Goal: Complete application form: Complete application form

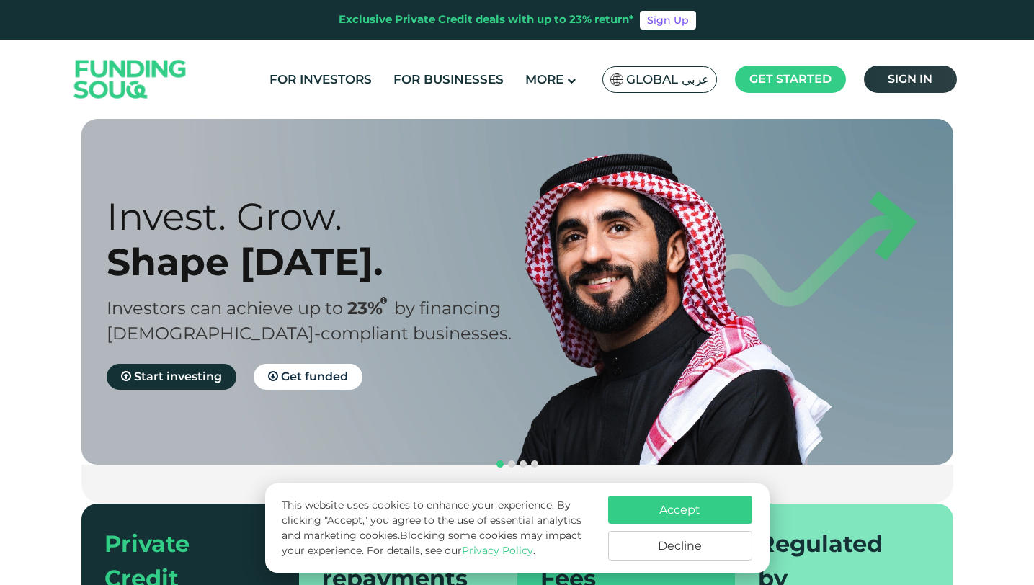
click at [901, 78] on span "Sign in" at bounding box center [910, 79] width 45 height 14
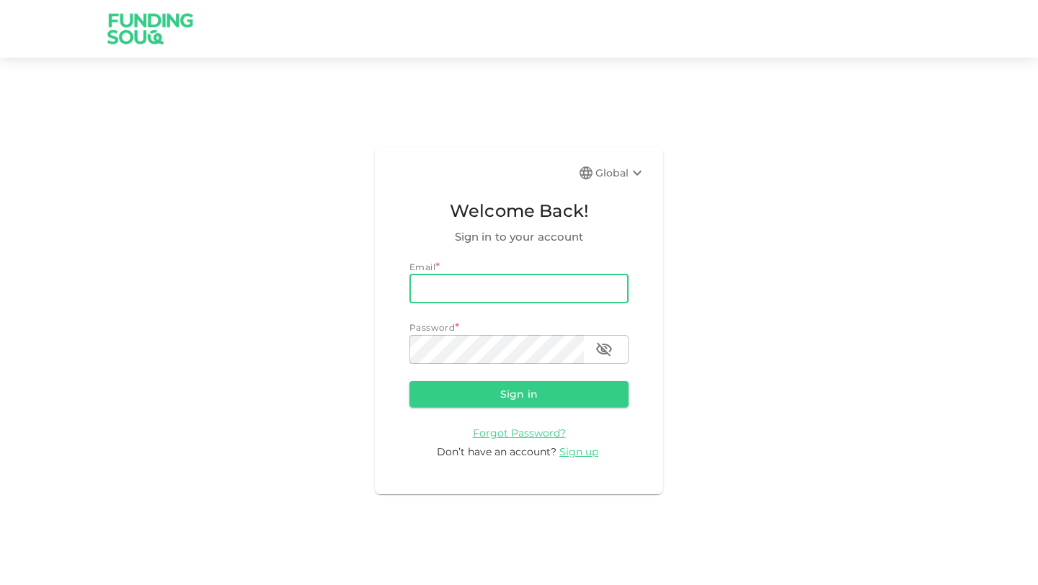
click at [498, 295] on input "email" at bounding box center [518, 289] width 219 height 29
type input "oseniolawale177@gmail.com"
click at [584, 450] on span "Sign up" at bounding box center [578, 451] width 39 height 13
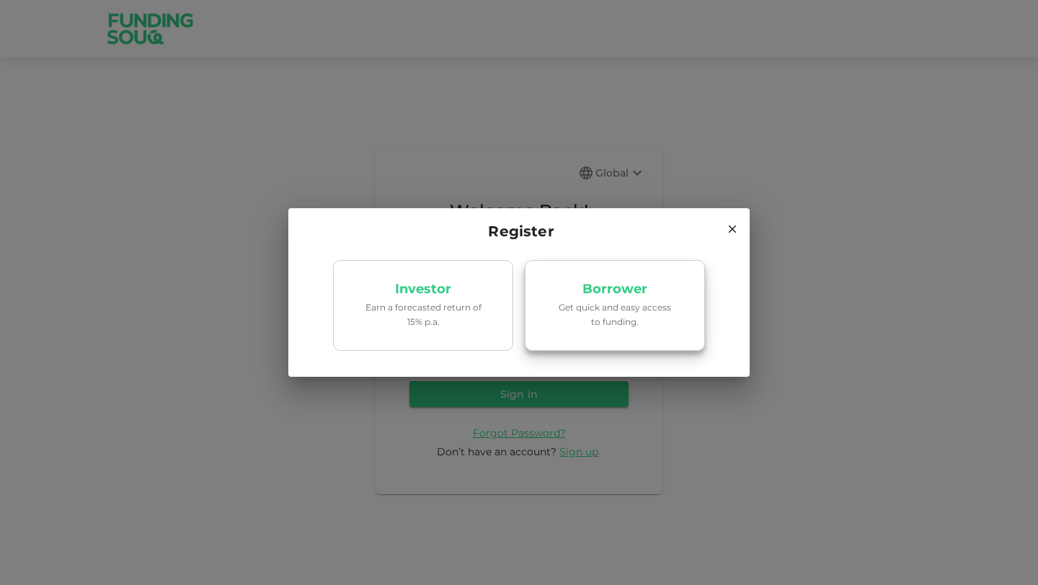
click at [555, 319] on p "Get quick and easy access to funding." at bounding box center [614, 313] width 123 height 27
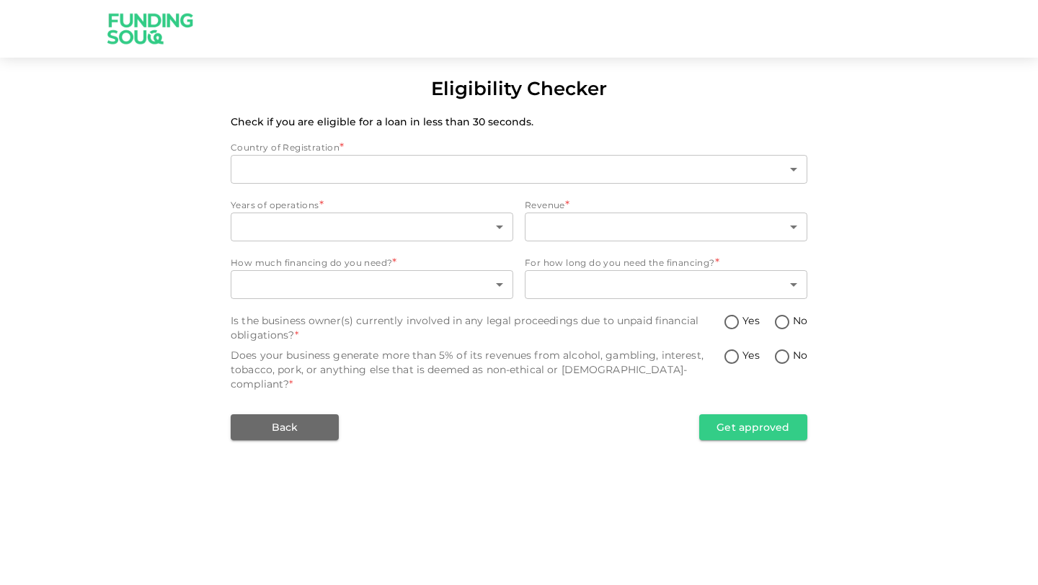
type input "1"
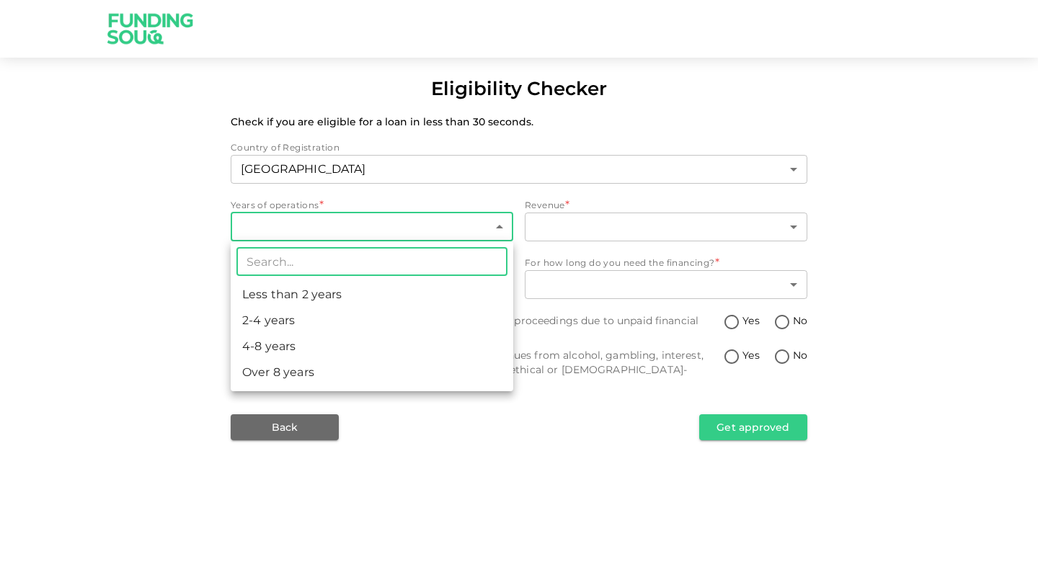
click at [383, 221] on body "Eligibility Checker Check if you are eligible for a loan in less than 30 second…" at bounding box center [519, 292] width 1038 height 585
click at [350, 317] on li "2-4 years" at bounding box center [372, 321] width 282 height 26
type input "2"
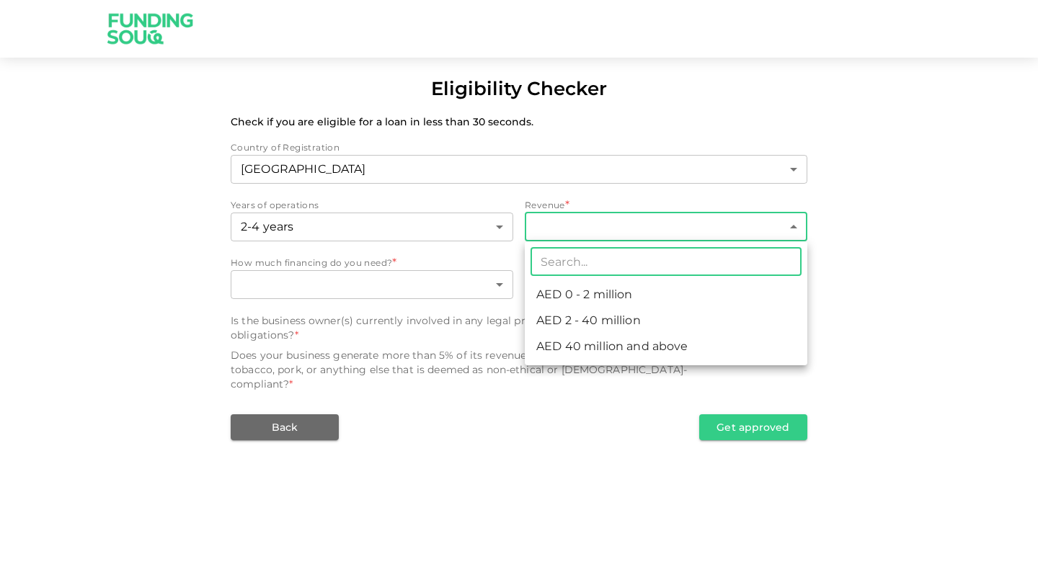
click at [621, 221] on body "Eligibility Checker Check if you are eligible for a loan in less than 30 second…" at bounding box center [519, 292] width 1038 height 585
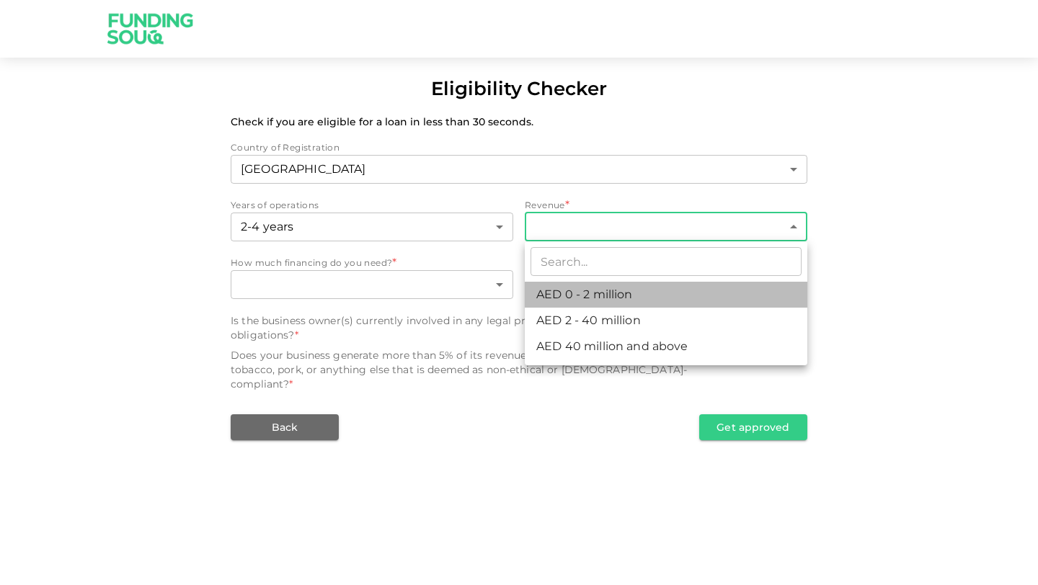
click at [604, 298] on li "AED 0 - 2 million" at bounding box center [666, 295] width 282 height 26
type input "1"
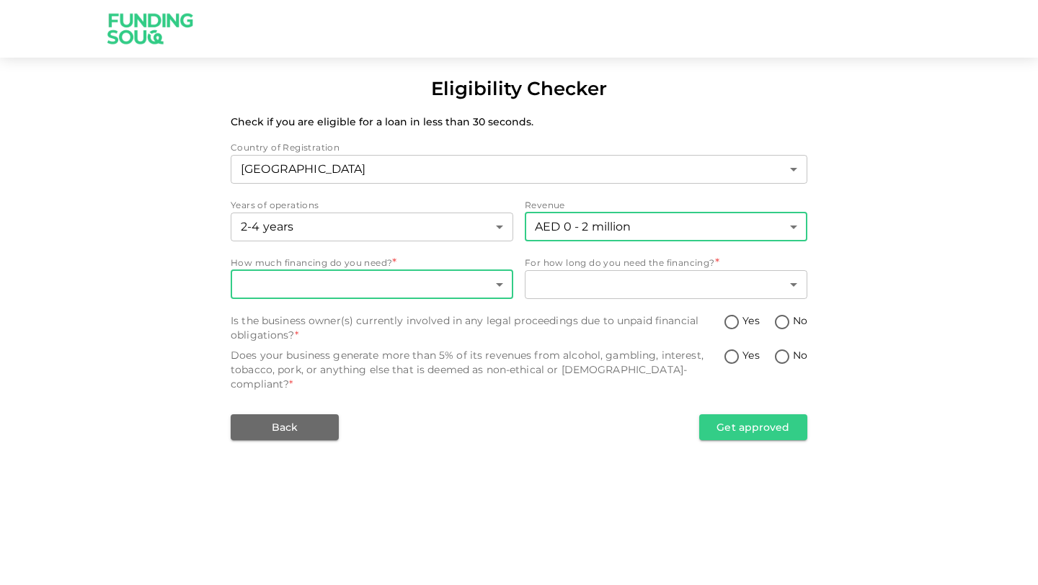
click at [438, 277] on body "Eligibility Checker Check if you are eligible for a loan in less than 30 second…" at bounding box center [519, 292] width 1038 height 585
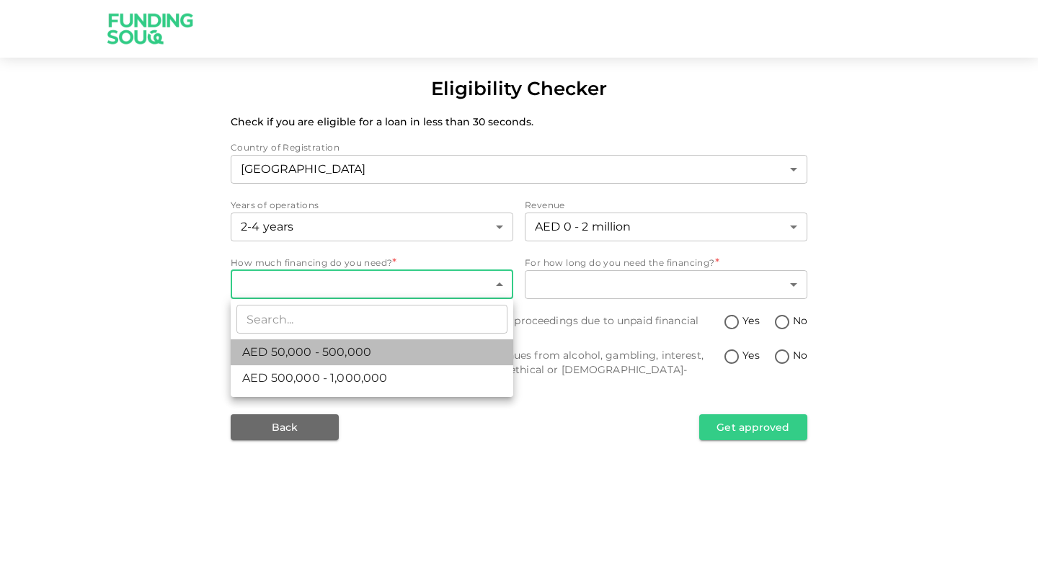
click at [423, 353] on li "AED 50,000 - 500,000" at bounding box center [372, 352] width 282 height 26
type input "1"
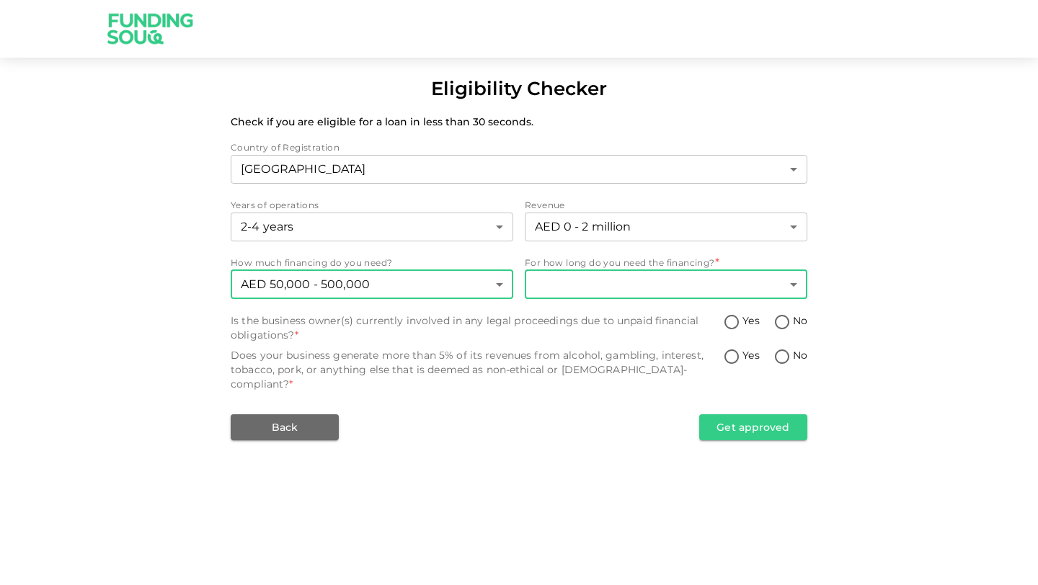
click at [659, 287] on body "Eligibility Checker Check if you are eligible for a loan in less than 30 second…" at bounding box center [519, 292] width 1038 height 585
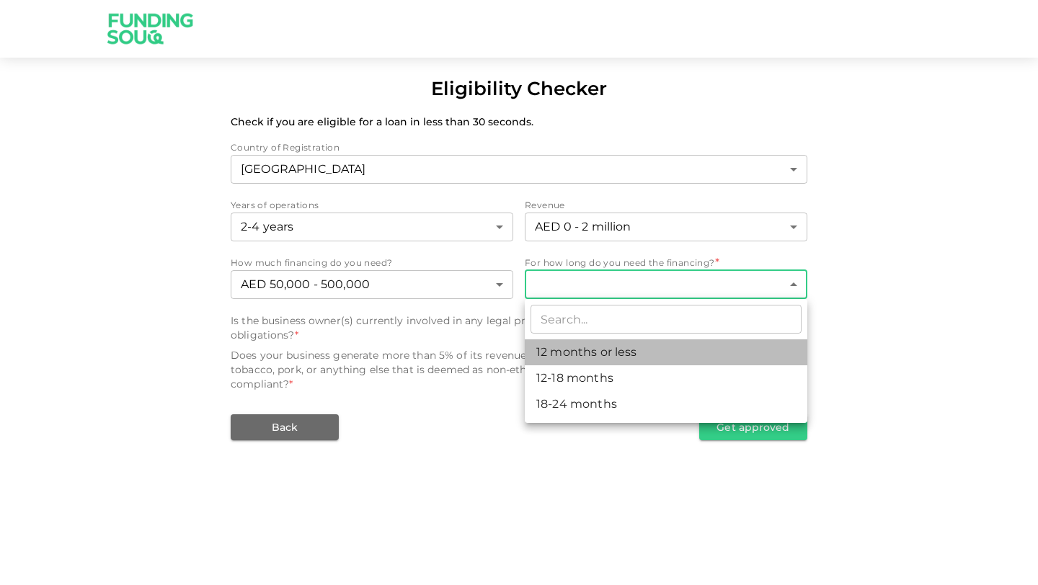
click at [602, 359] on li "12 months or less" at bounding box center [666, 352] width 282 height 26
type input "1"
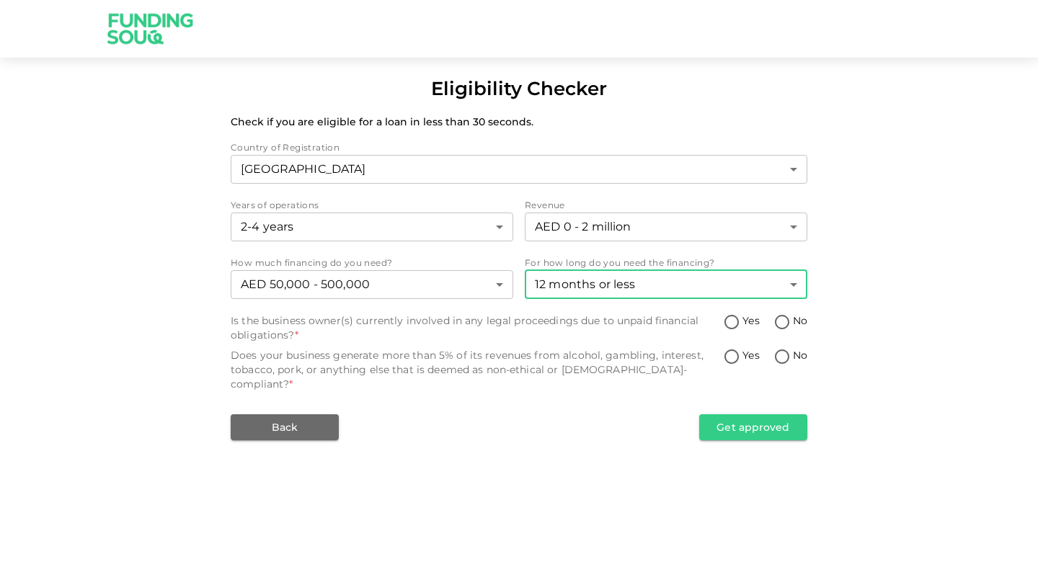
click at [789, 324] on input "No" at bounding box center [782, 322] width 22 height 19
radio input "true"
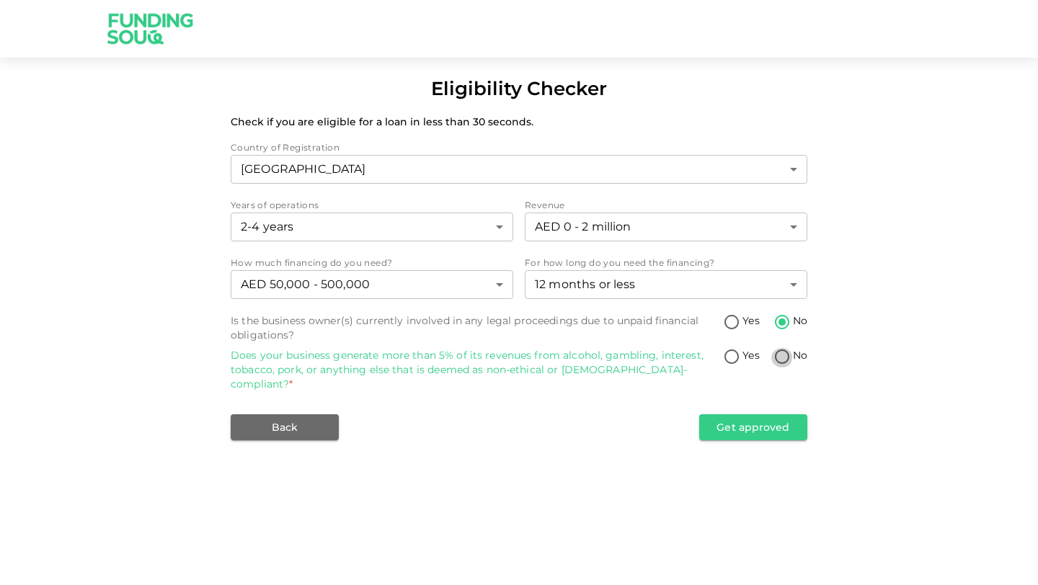
click at [777, 361] on input "No" at bounding box center [782, 357] width 22 height 19
radio input "true"
click at [719, 421] on button "Get approved" at bounding box center [753, 427] width 108 height 26
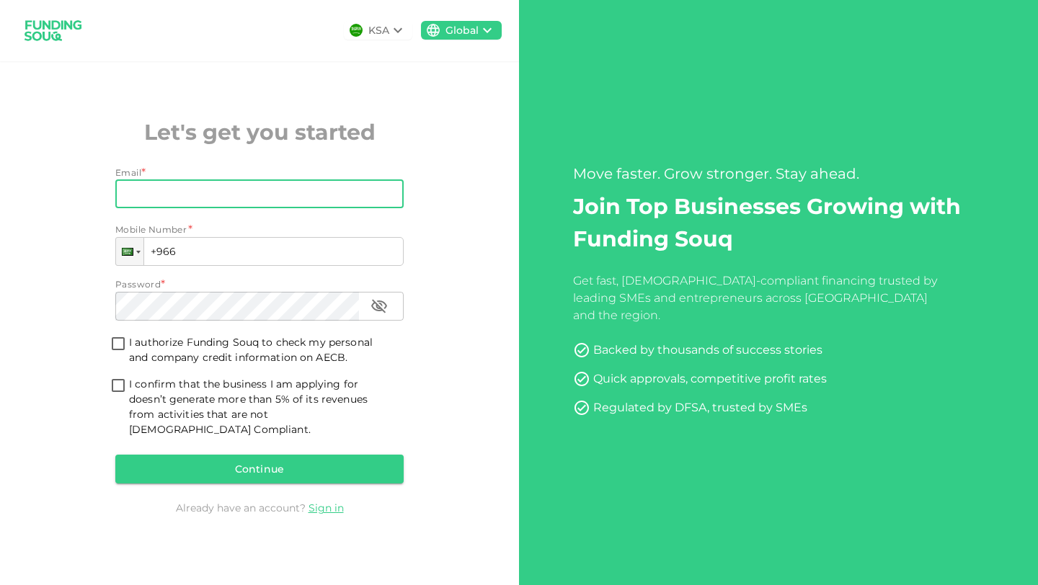
click at [326, 208] on input "Email" at bounding box center [251, 193] width 272 height 29
type input "oseniolawale177@gmail.com"
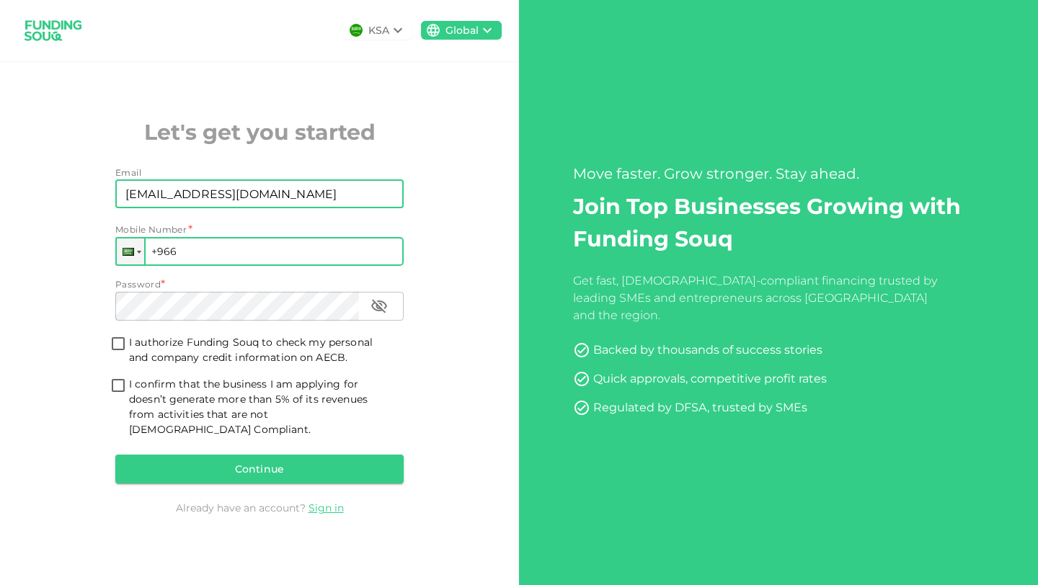
click at [303, 257] on input "+966" at bounding box center [259, 251] width 288 height 29
click at [125, 264] on div at bounding box center [130, 252] width 27 height 26
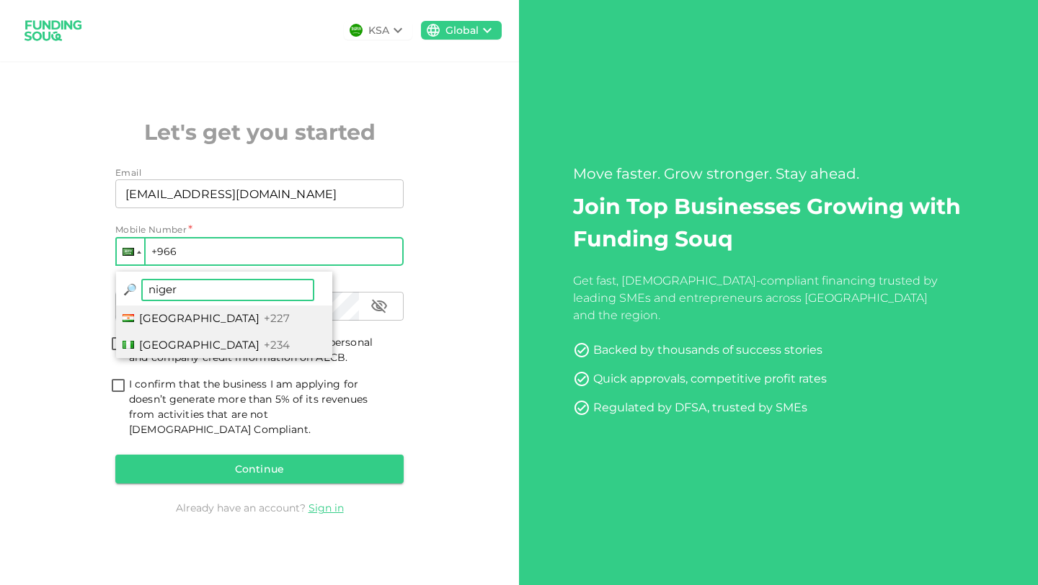
type input "niger"
click at [155, 352] on span "Nigeria" at bounding box center [199, 345] width 120 height 14
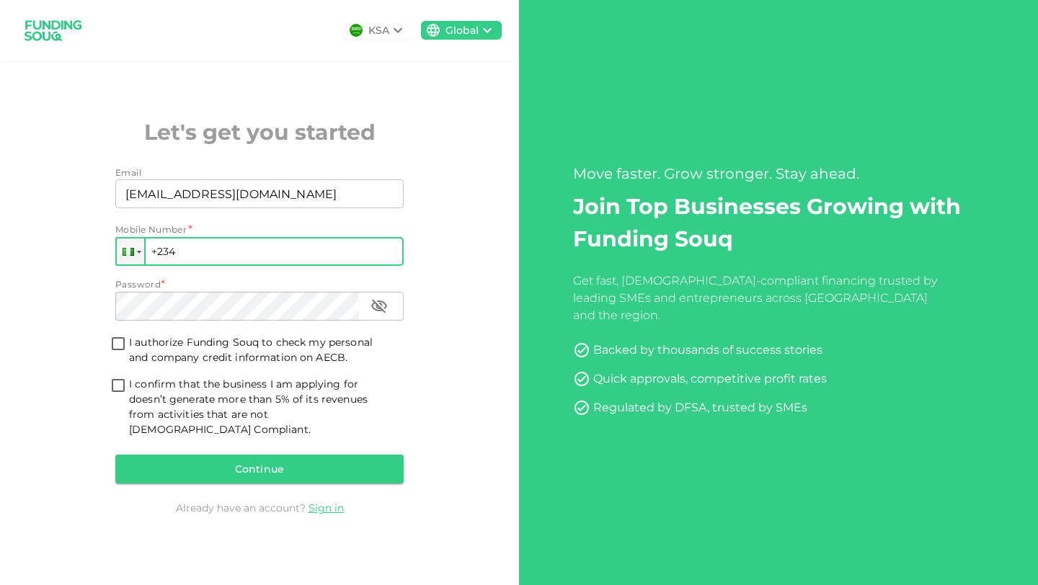
click at [202, 259] on input "+234" at bounding box center [259, 251] width 288 height 29
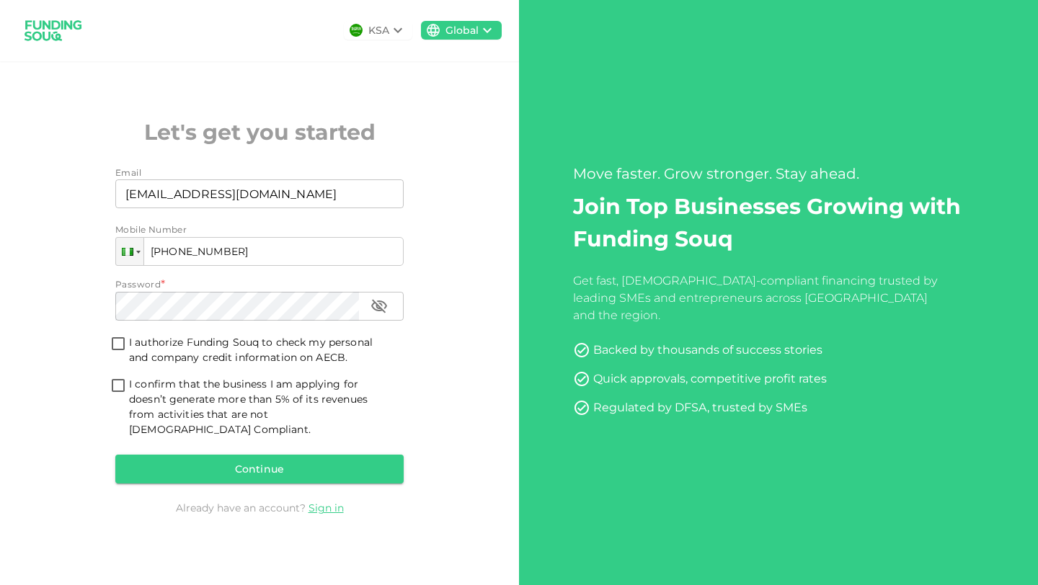
type input "+234 906 557 243 5"
click at [119, 351] on input "I authorize Funding Souq to check my personal and company credit information on…" at bounding box center [118, 344] width 22 height 19
checkbox input "true"
click at [121, 396] on input "I confirm that the business I am applying for doesn’t generate more than 5% of …" at bounding box center [118, 386] width 22 height 19
checkbox input "true"
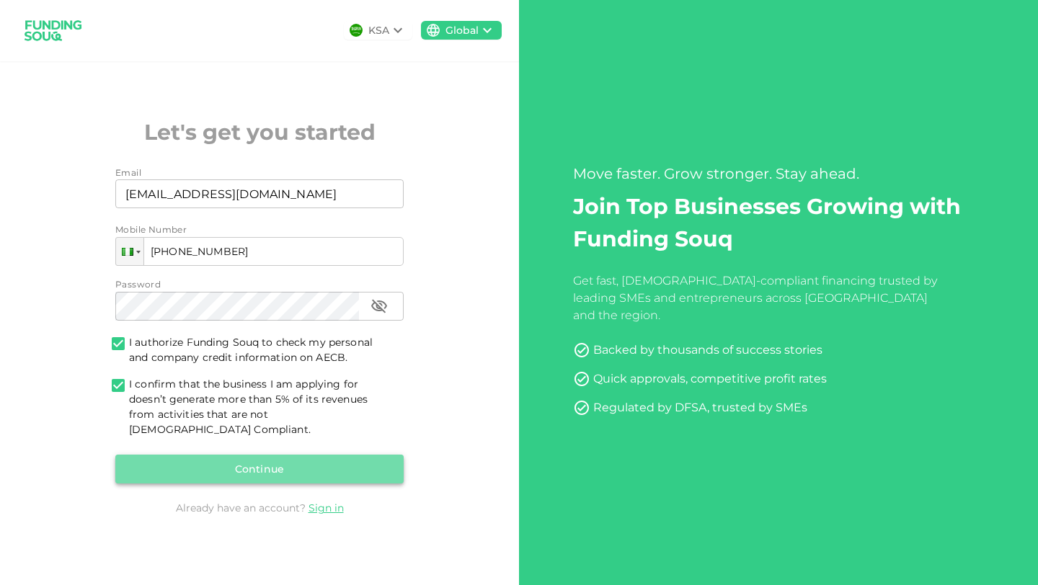
click at [308, 460] on button "Continue" at bounding box center [259, 469] width 288 height 29
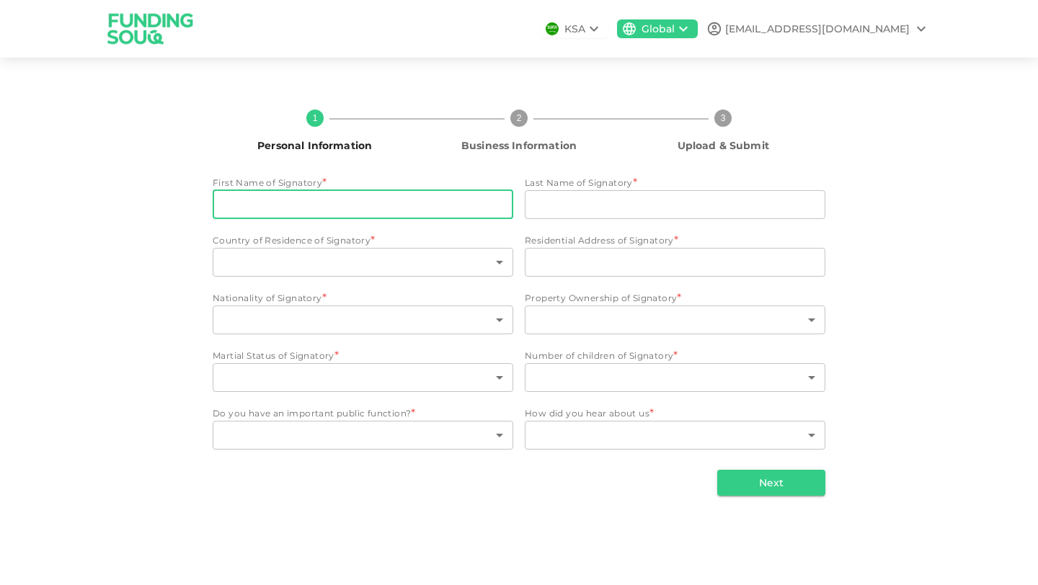
click at [273, 215] on input "First Name of Signatory" at bounding box center [363, 204] width 300 height 29
type input "Oseni"
type input "Olawale"
type input "Nigeria"
type input "2, Popoola Banjoko Soluyi Gbagada"
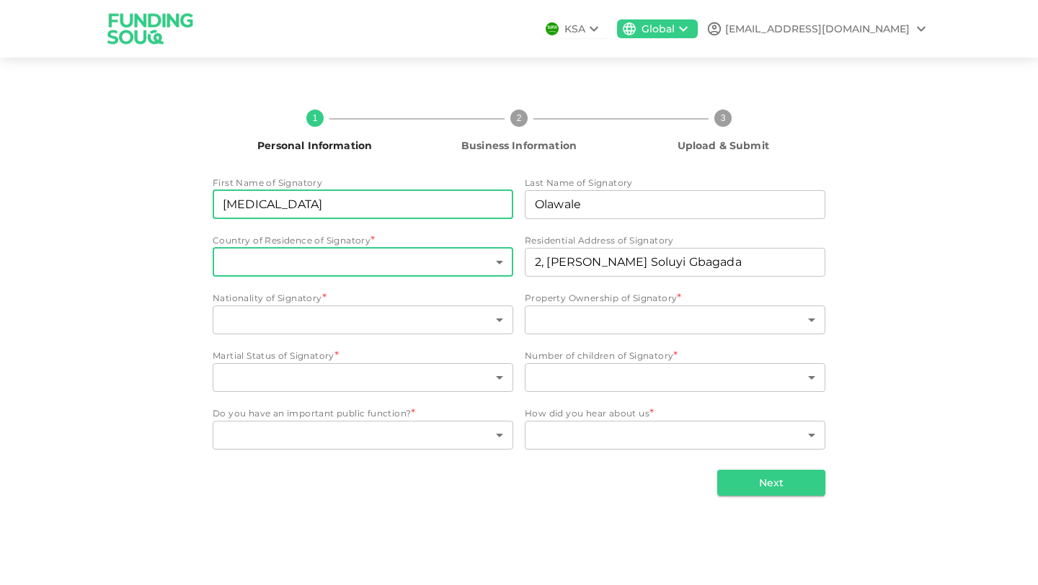
click at [316, 263] on body "KSA Global oseniolawale177@gmail.com 1 Personal Information 2 Business Informat…" at bounding box center [519, 292] width 1038 height 585
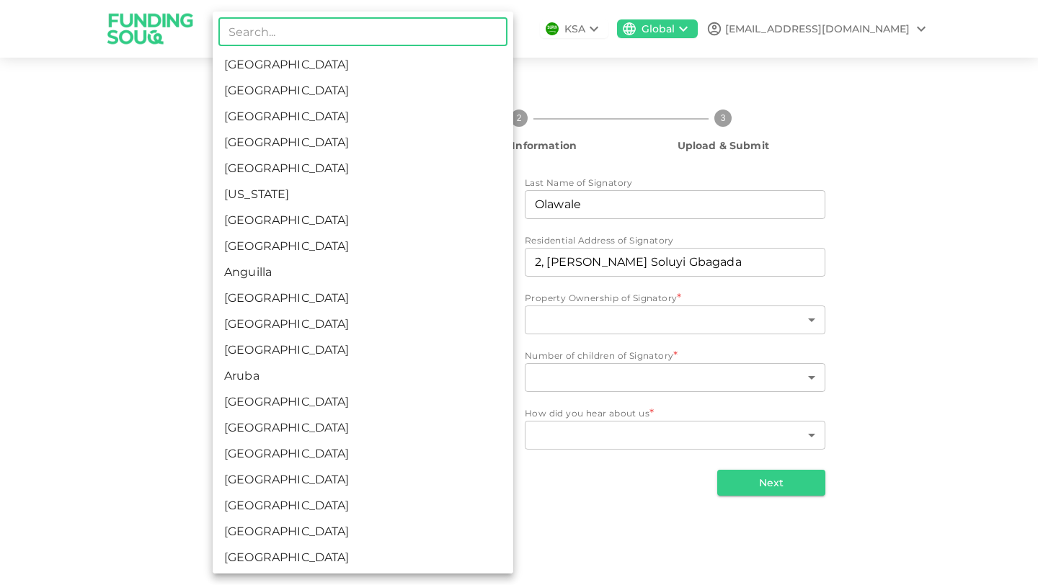
click at [259, 38] on input "text" at bounding box center [362, 31] width 289 height 29
type input "Nigeria"
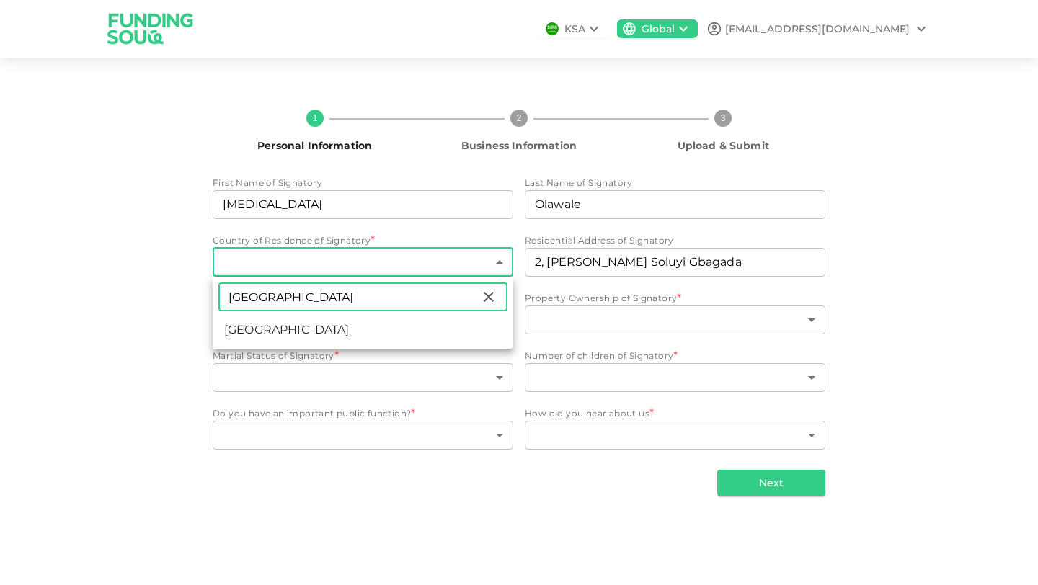
click at [321, 300] on input "Nigeria" at bounding box center [349, 296] width 262 height 29
click at [381, 371] on div at bounding box center [519, 292] width 1038 height 585
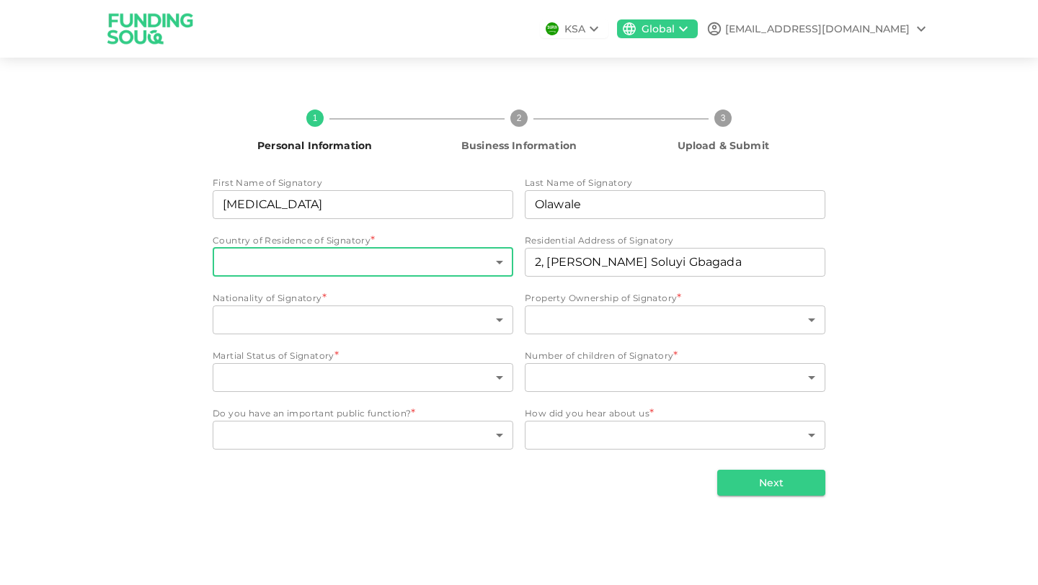
click at [420, 272] on body "KSA Global oseniolawale177@gmail.com 1 Personal Information 2 Business Informat…" at bounding box center [519, 292] width 1038 height 585
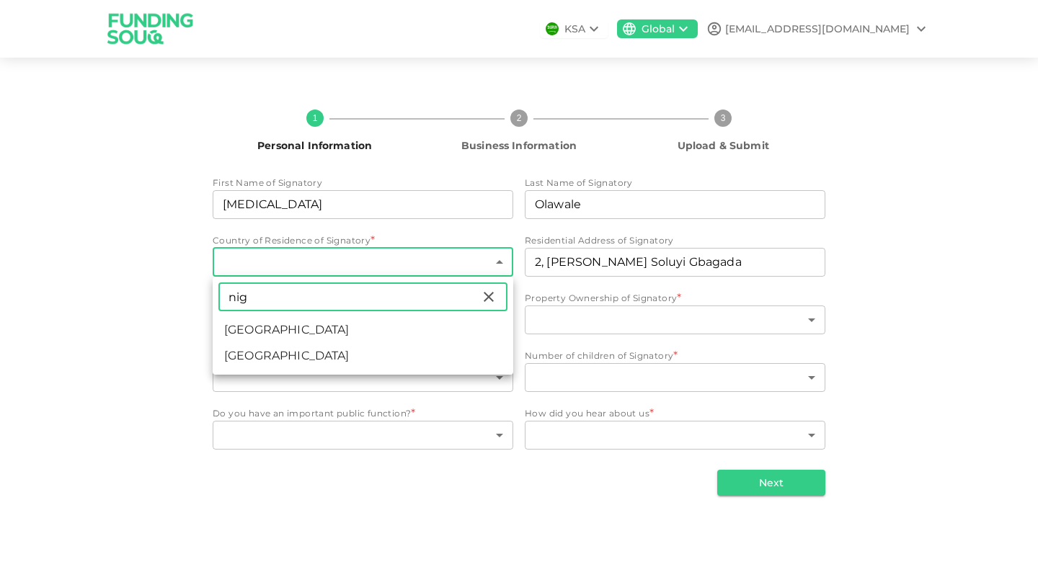
type input "nig"
click at [248, 354] on li "Nigeria" at bounding box center [363, 356] width 300 height 26
type input "143"
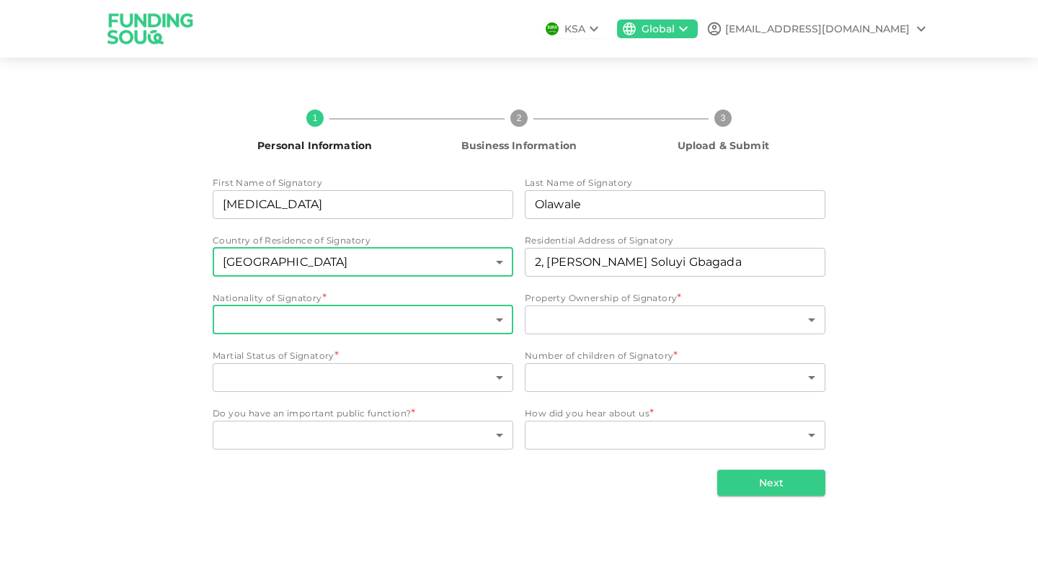
click at [297, 316] on body "KSA Global oseniolawale177@gmail.com 1 Personal Information 2 Business Informat…" at bounding box center [519, 292] width 1038 height 585
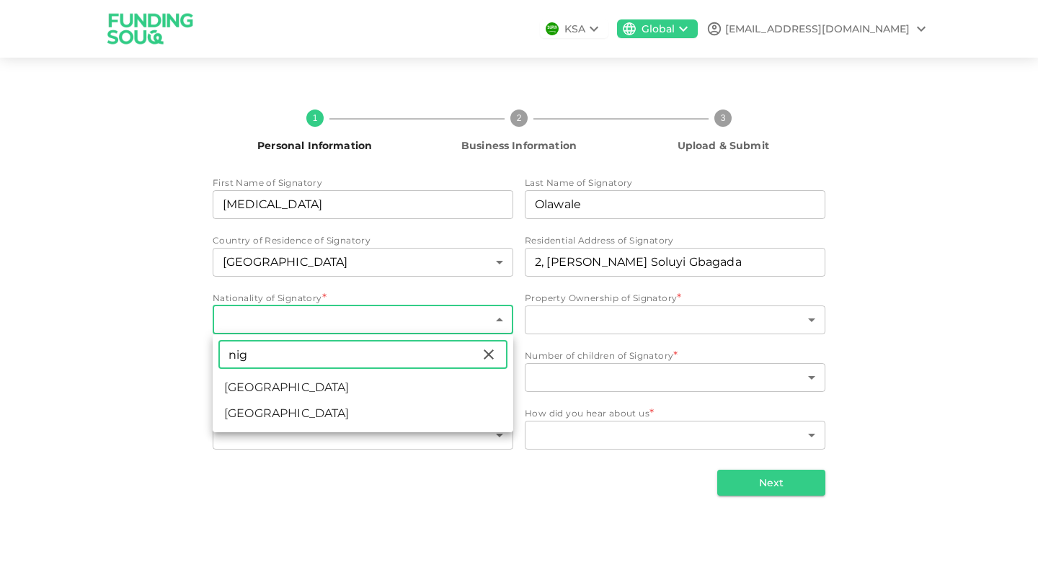
type input "nig"
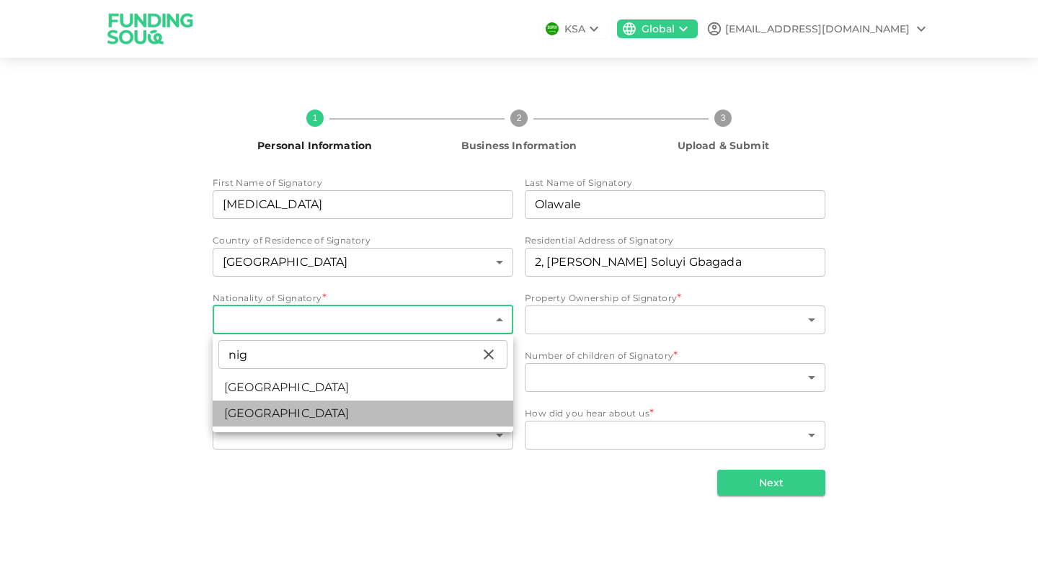
click at [290, 412] on li "Nigeria" at bounding box center [363, 414] width 300 height 26
type input "143"
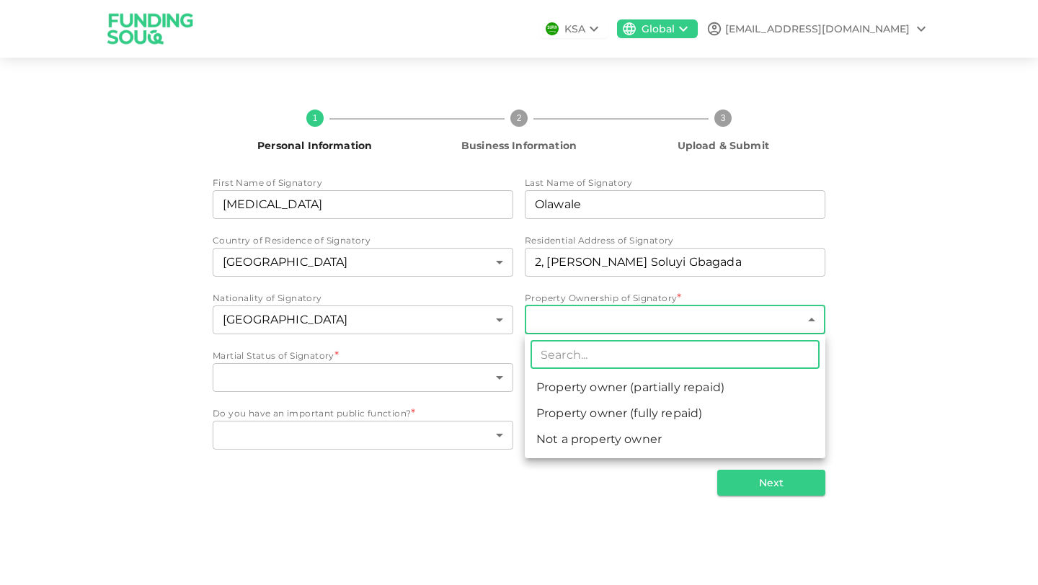
click at [610, 320] on body "KSA Global oseniolawale177@gmail.com 1 Personal Information 2 Business Informat…" at bounding box center [519, 292] width 1038 height 585
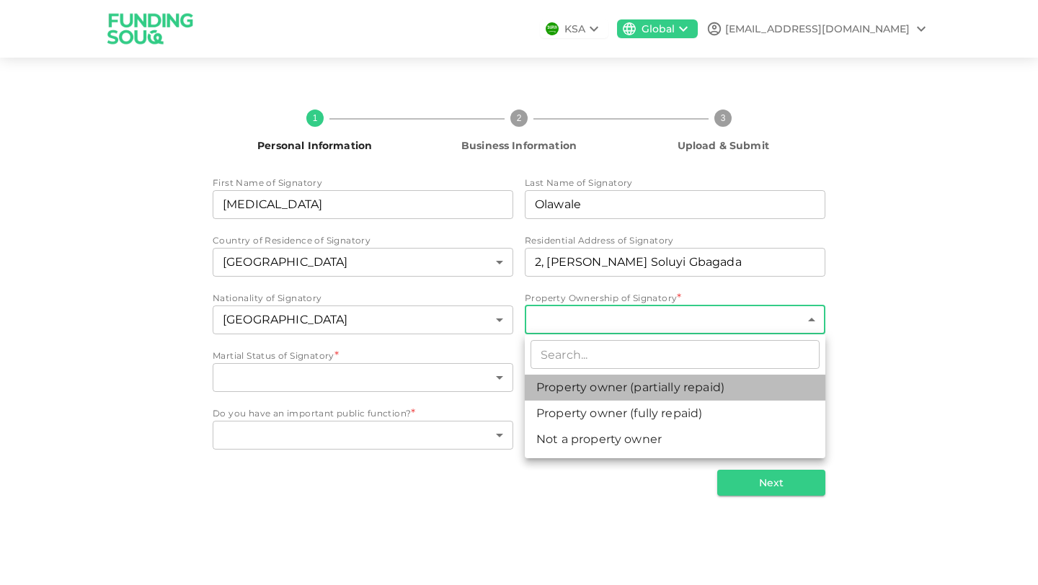
click at [634, 393] on li "Property owner (partially repaid)" at bounding box center [675, 388] width 300 height 26
type input "1"
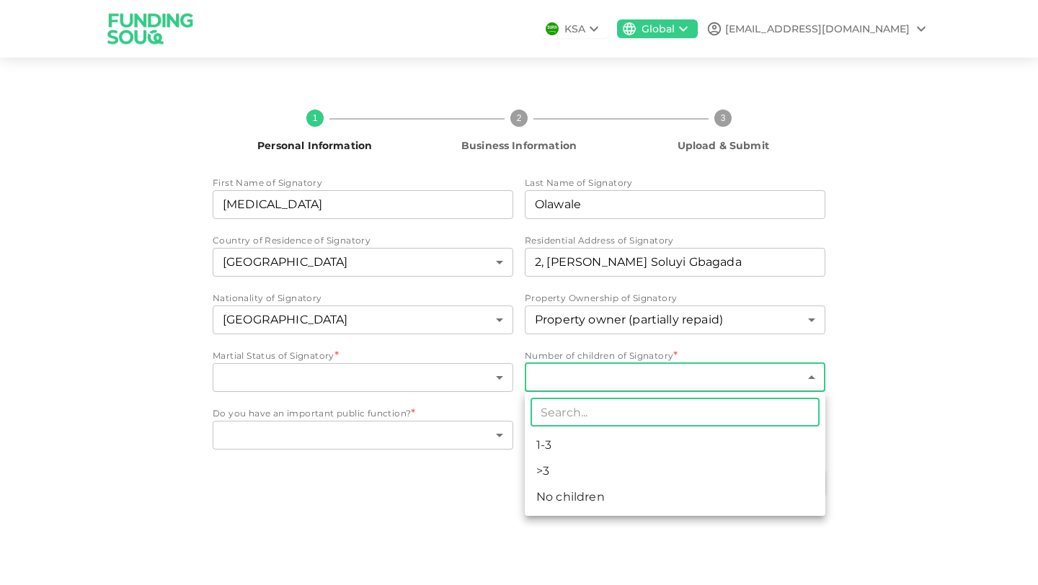
click at [622, 381] on body "KSA Global oseniolawale177@gmail.com 1 Personal Information 2 Business Informat…" at bounding box center [519, 292] width 1038 height 585
click at [605, 451] on li "1-3" at bounding box center [675, 445] width 300 height 26
type input "1"
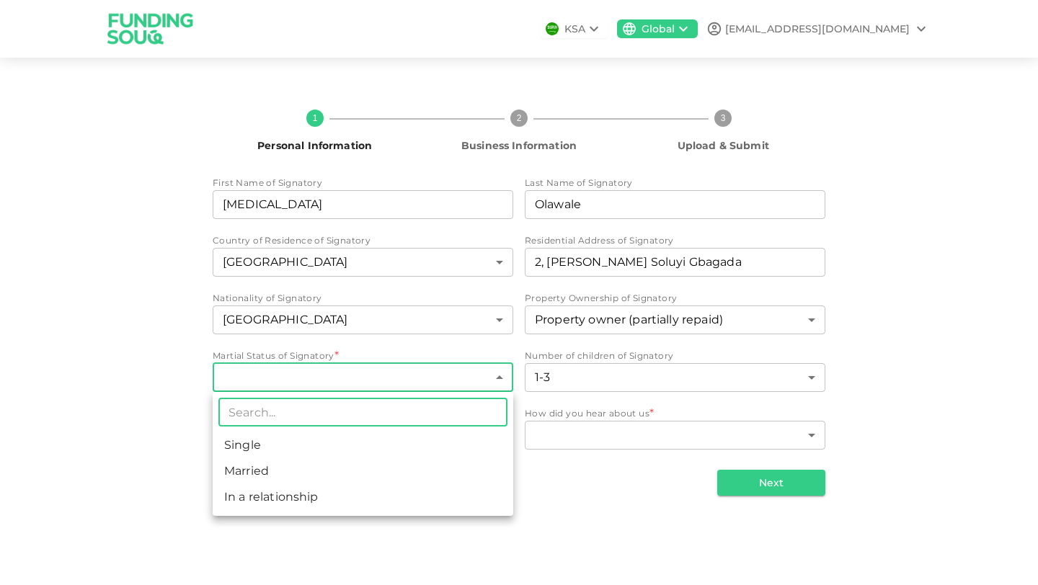
click at [476, 377] on body "KSA Global oseniolawale177@gmail.com 1 Personal Information 2 Business Informat…" at bounding box center [519, 292] width 1038 height 585
click at [384, 454] on li "Single" at bounding box center [363, 445] width 300 height 26
click at [499, 375] on body "KSA Global oseniolawale177@gmail.com 1 Personal Information 2 Business Informat…" at bounding box center [519, 292] width 1038 height 585
click at [435, 491] on li "In a relationship" at bounding box center [363, 497] width 300 height 26
type input "3"
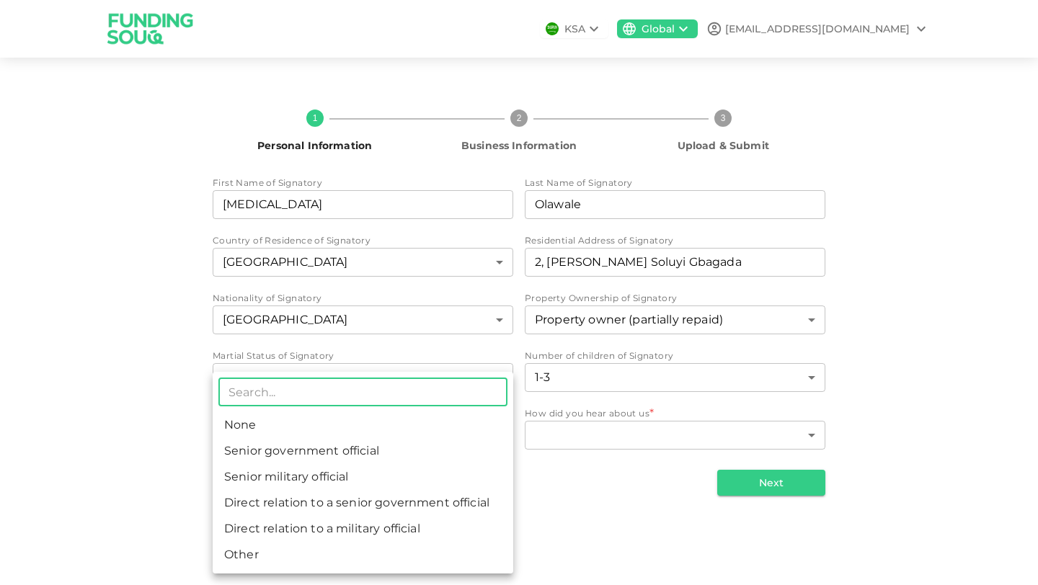
click at [477, 437] on body "KSA Global oseniolawale177@gmail.com 1 Personal Information 2 Business Informat…" at bounding box center [519, 292] width 1038 height 585
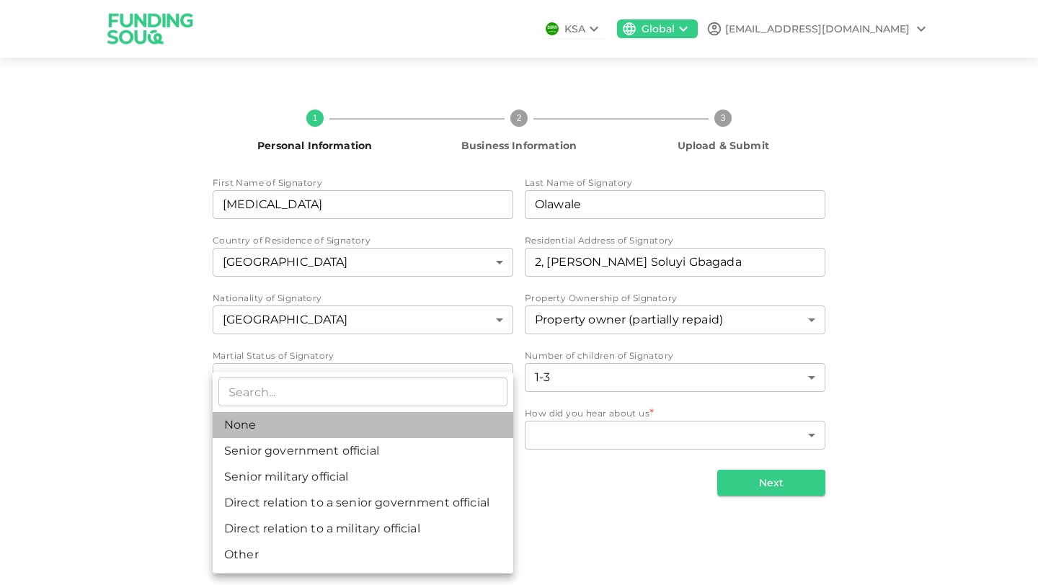
click at [368, 424] on li "None" at bounding box center [363, 425] width 300 height 26
type input "1"
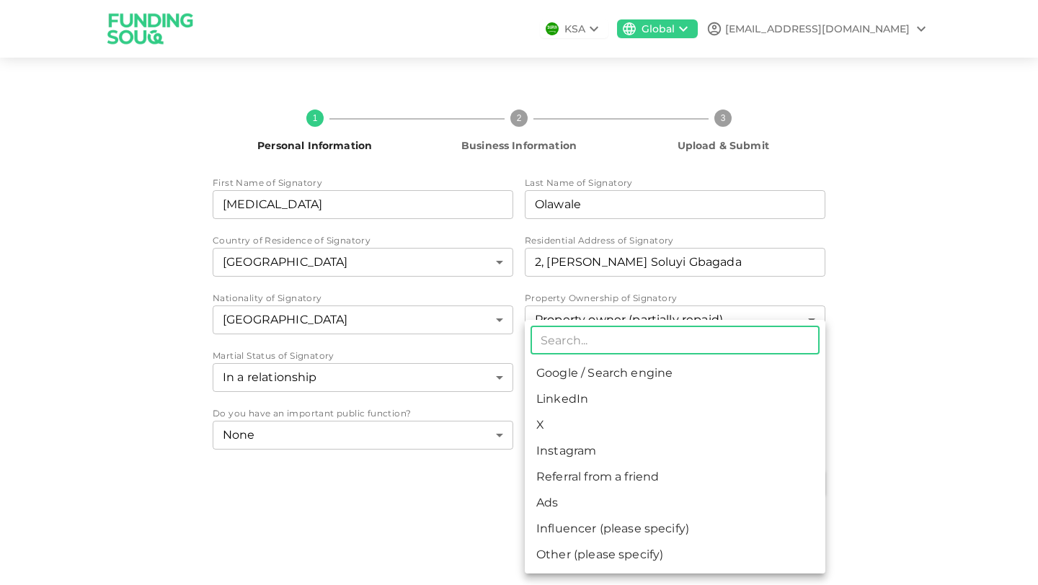
click at [765, 439] on body "KSA Global oseniolawale177@gmail.com 1 Personal Information 2 Business Informat…" at bounding box center [519, 292] width 1038 height 585
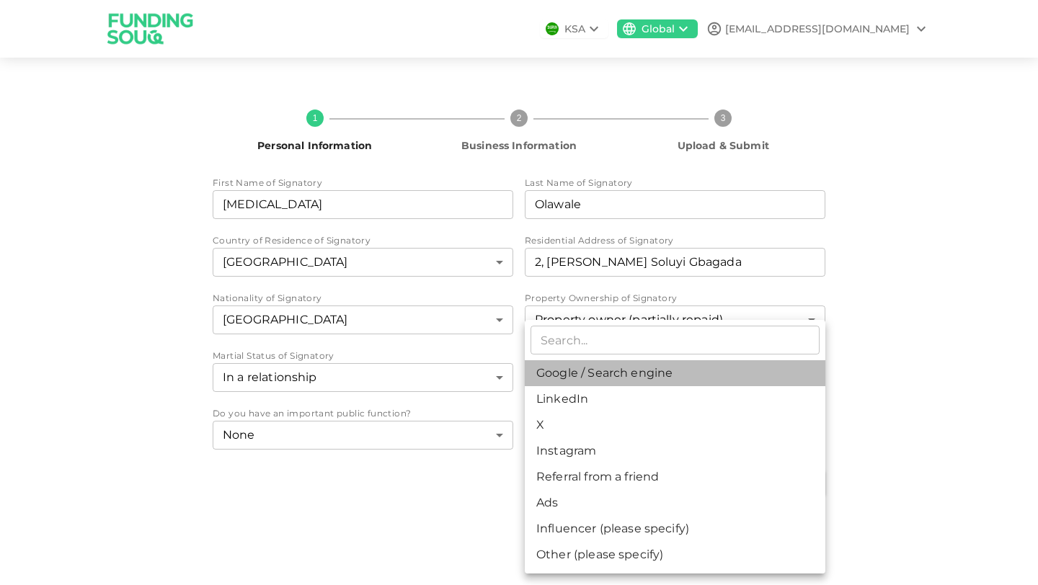
click at [595, 378] on li "Google / Search engine" at bounding box center [675, 373] width 300 height 26
type input "1"
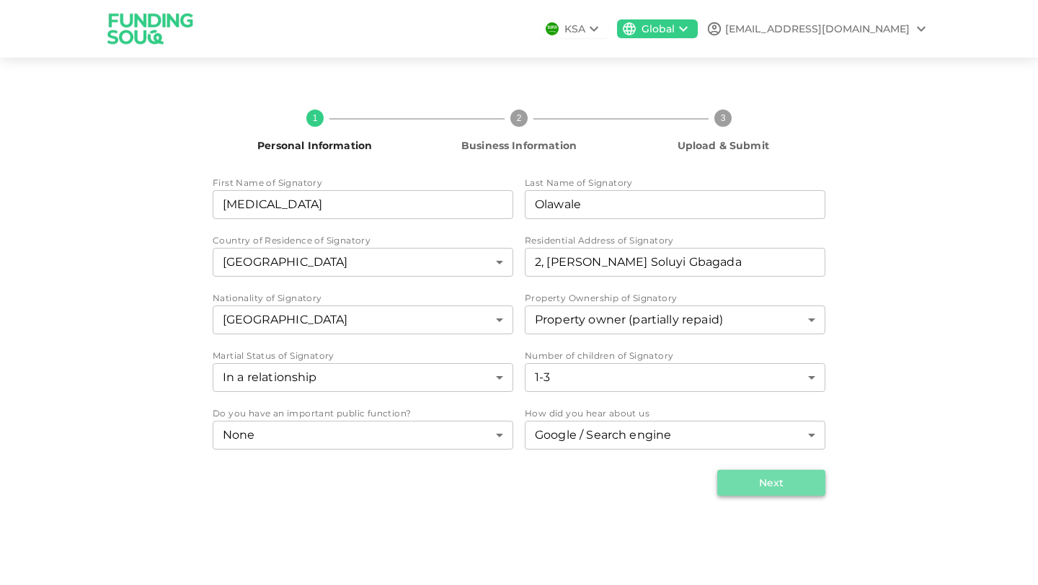
click at [755, 493] on button "Next" at bounding box center [771, 483] width 108 height 26
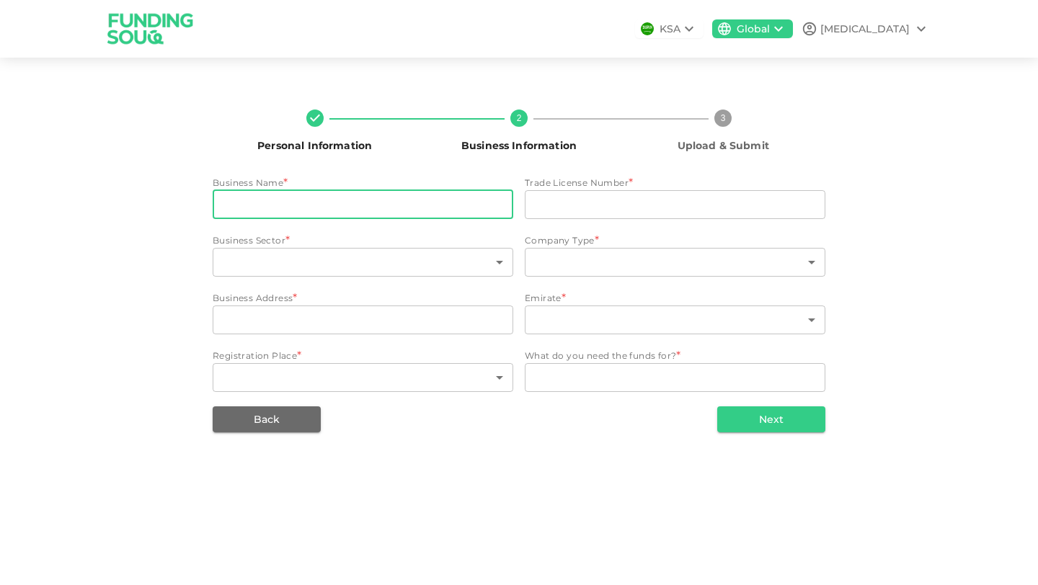
click at [322, 213] on input "businessName" at bounding box center [363, 204] width 300 height 29
click at [285, 213] on input "Q" at bounding box center [363, 204] width 300 height 29
click at [249, 210] on input "Quic" at bounding box center [363, 204] width 300 height 29
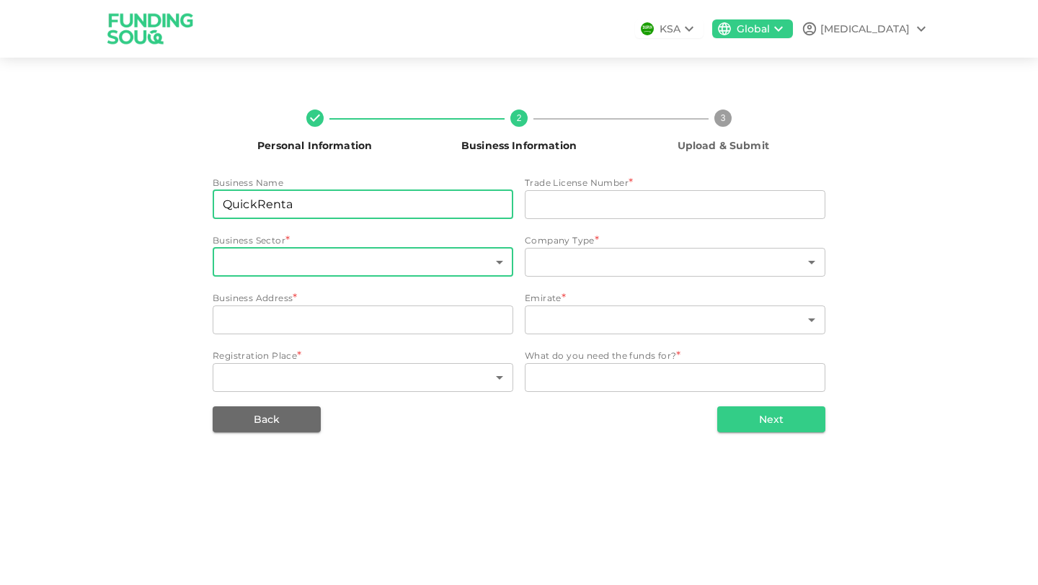
type input "QuickRenta"
click at [326, 271] on body "KSA Global Oseni Personal Information 2 Business Information 3 Upload & Submit …" at bounding box center [519, 292] width 1038 height 585
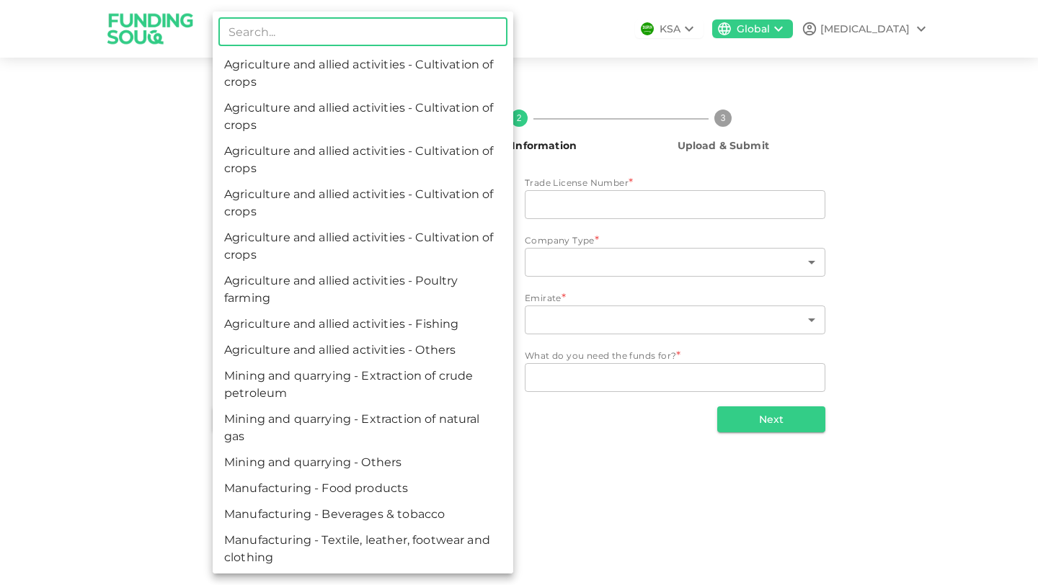
click at [303, 40] on input "text" at bounding box center [362, 31] width 289 height 29
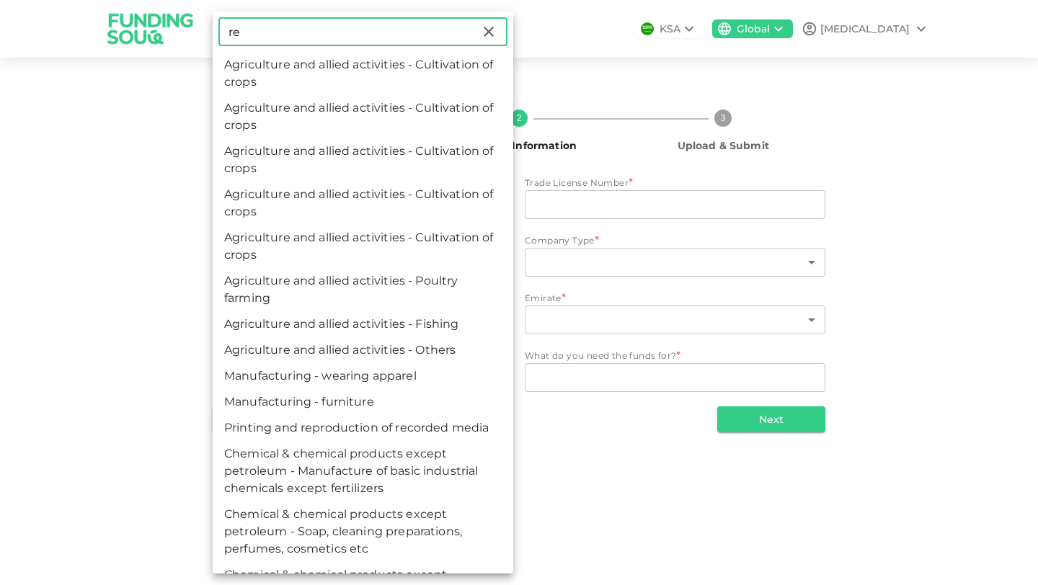
type input "re"
click at [285, 70] on li "Agriculture and allied activities - Cultivation of crops" at bounding box center [363, 73] width 300 height 43
type input "1"
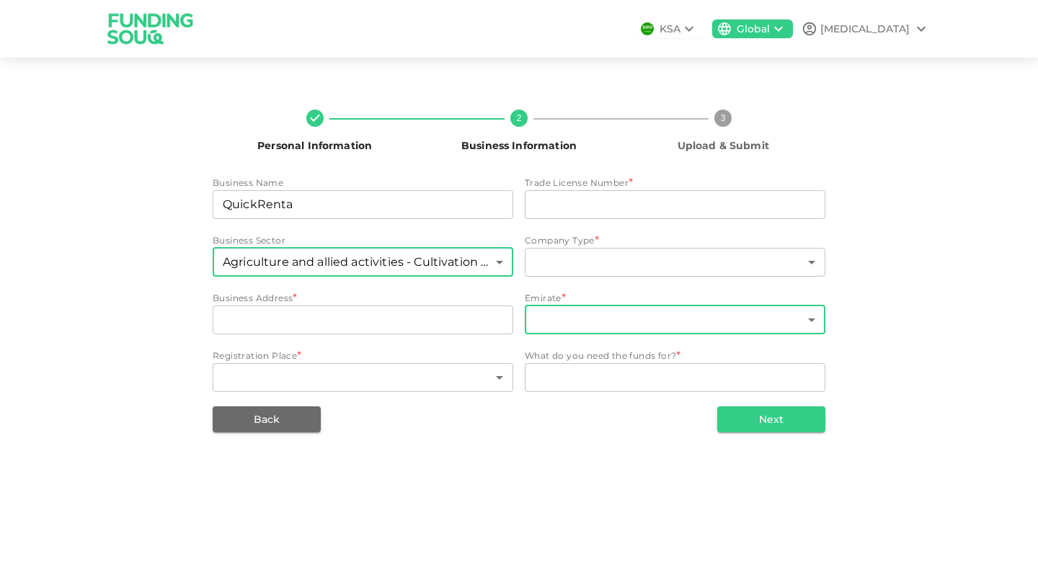
click at [633, 324] on body "KSA Global Oseni Personal Information 2 Business Information 3 Upload & Submit …" at bounding box center [519, 292] width 1038 height 585
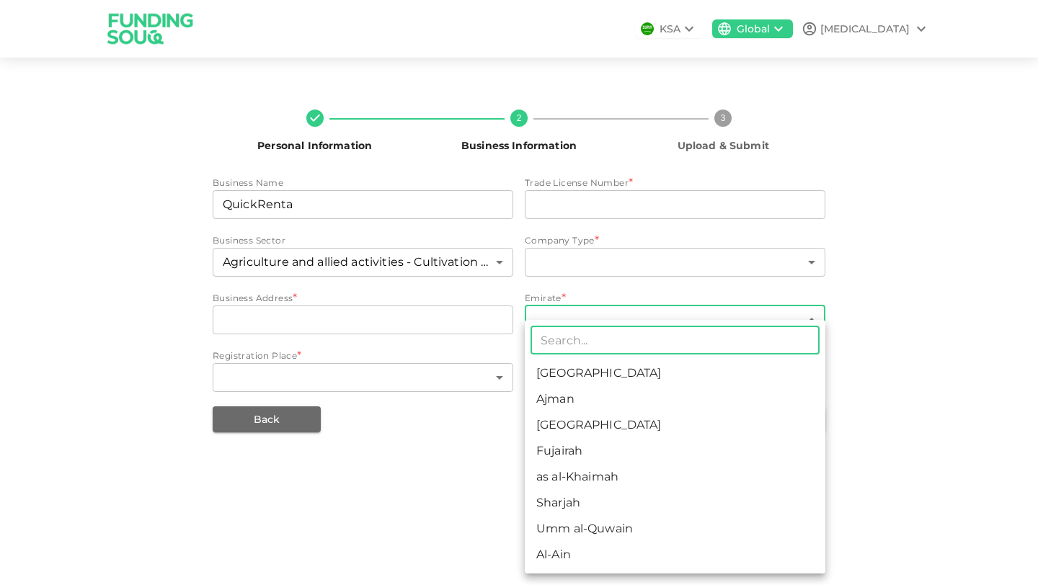
click at [954, 339] on div at bounding box center [519, 292] width 1038 height 585
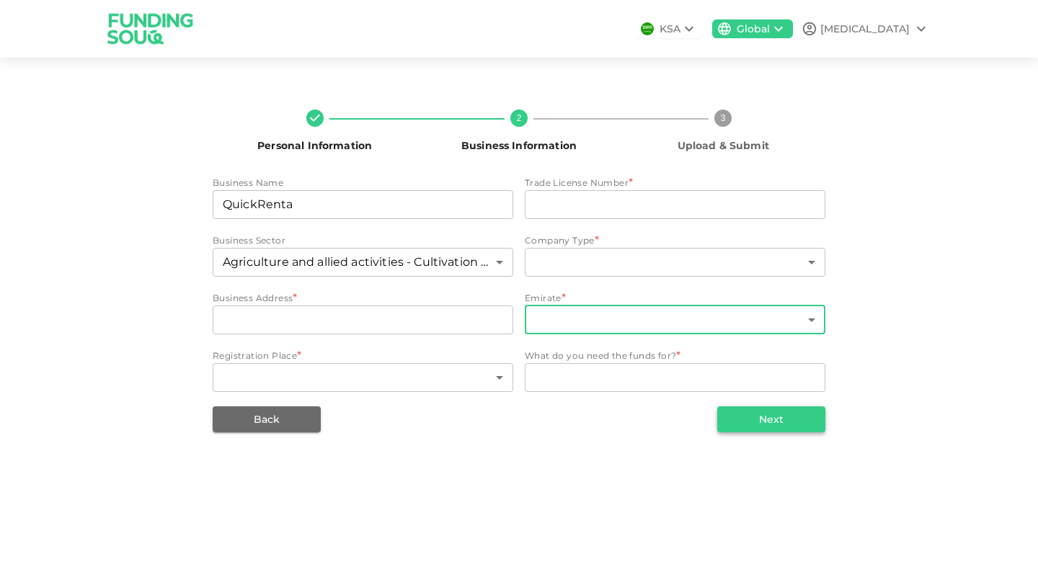
click at [785, 418] on button "Next" at bounding box center [771, 419] width 108 height 26
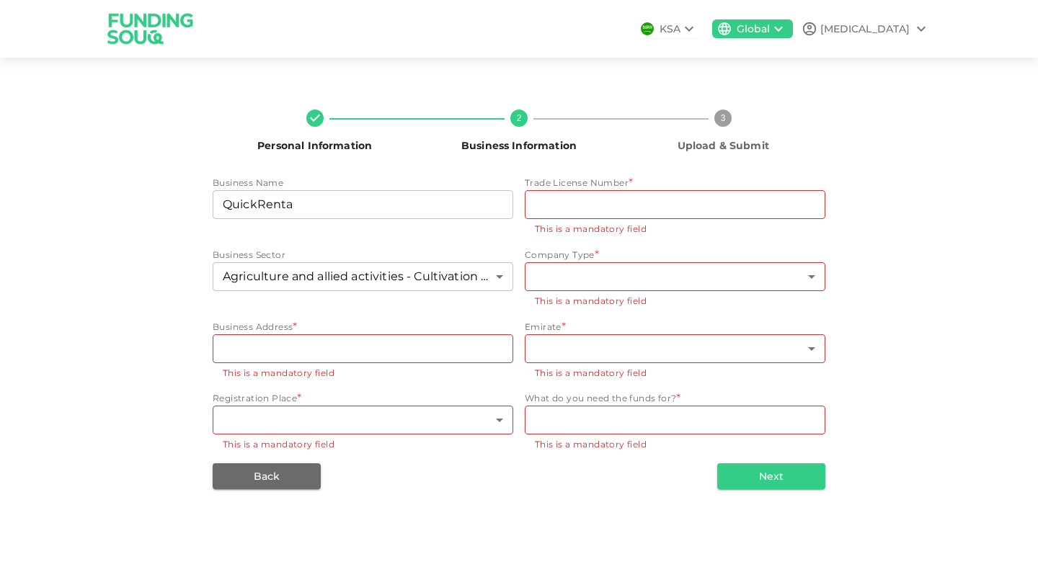
click at [202, 126] on div "Personal Information 2 Business Information 3 Upload & Submit Business Name bus…" at bounding box center [518, 293] width 821 height 391
